Goal: Browse casually

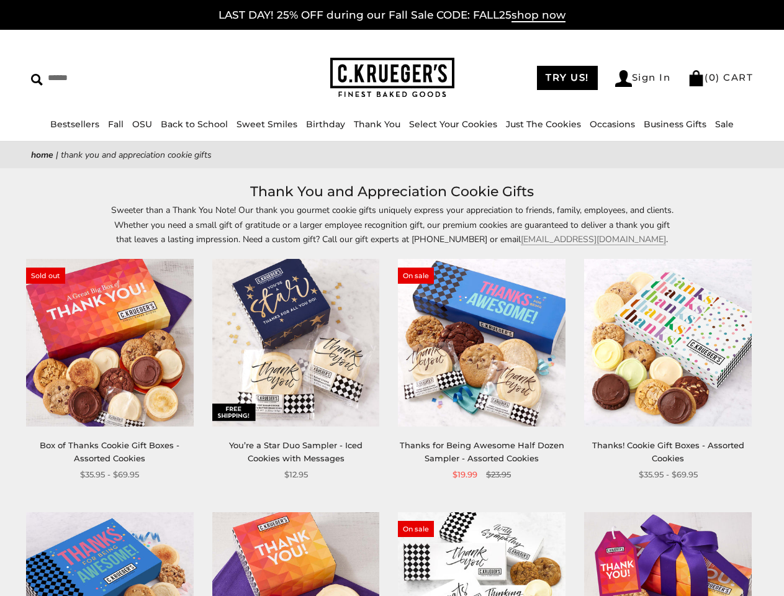
click at [392, 298] on div "**********" at bounding box center [472, 370] width 186 height 222
click at [114, 78] on input "Search" at bounding box center [113, 77] width 165 height 19
click at [608, 124] on link "Occasions" at bounding box center [612, 124] width 45 height 11
click at [392, 388] on div "**********" at bounding box center [472, 370] width 186 height 222
